Goal: Browse casually

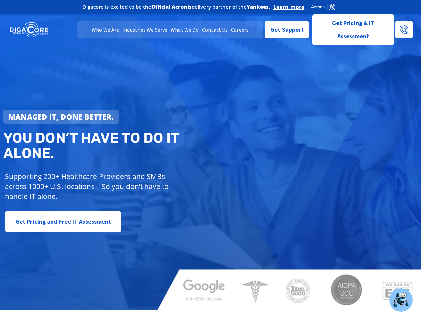
click at [61, 117] on strong "Managed IT, done better." at bounding box center [60, 117] width 105 height 10
